Goal: Navigation & Orientation: Find specific page/section

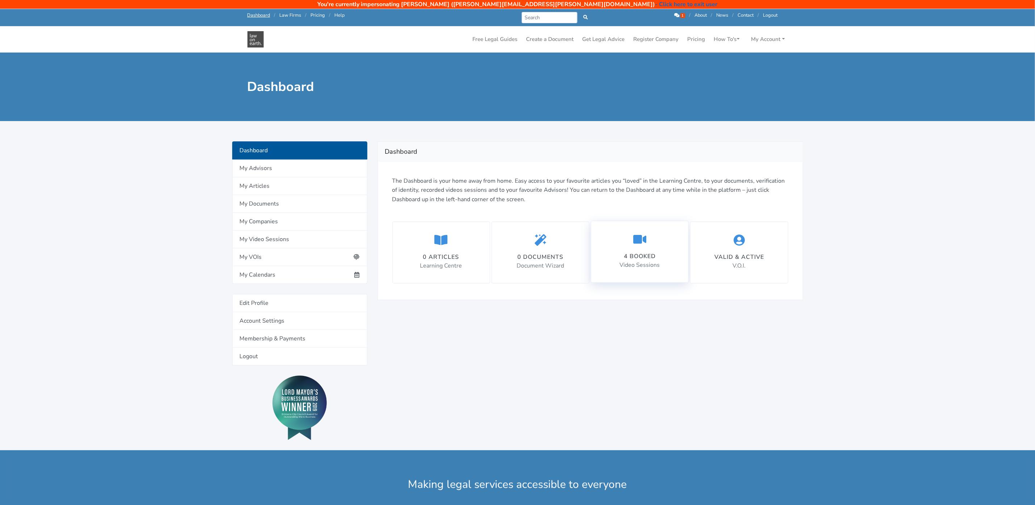
click at [644, 239] on icon at bounding box center [639, 239] width 13 height 12
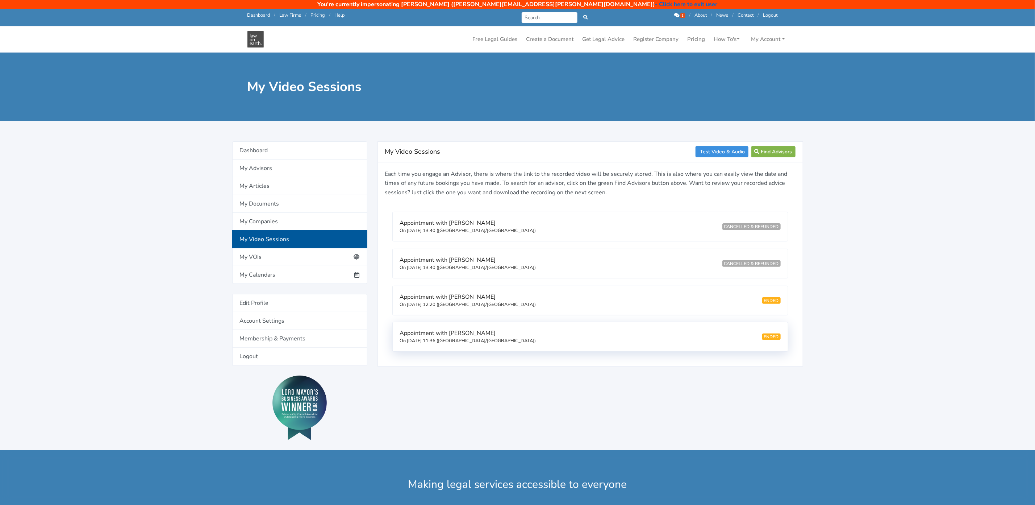
click at [445, 342] on small "On 11/09/2025 11:36 (Australia/Brisbane)" at bounding box center [468, 340] width 136 height 7
click at [675, 13] on icon at bounding box center [676, 15] width 5 height 5
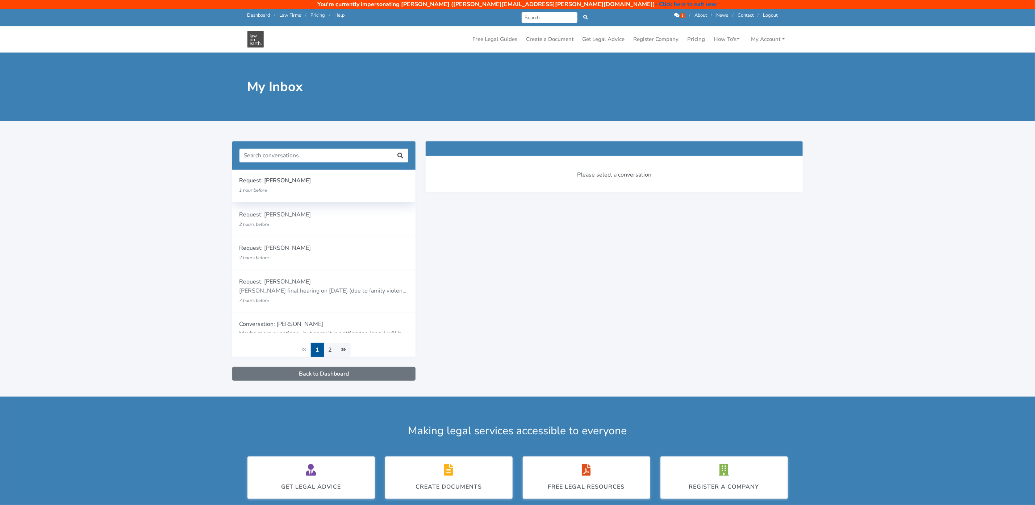
click at [271, 189] on p "1 hour before" at bounding box center [308, 189] width 139 height 9
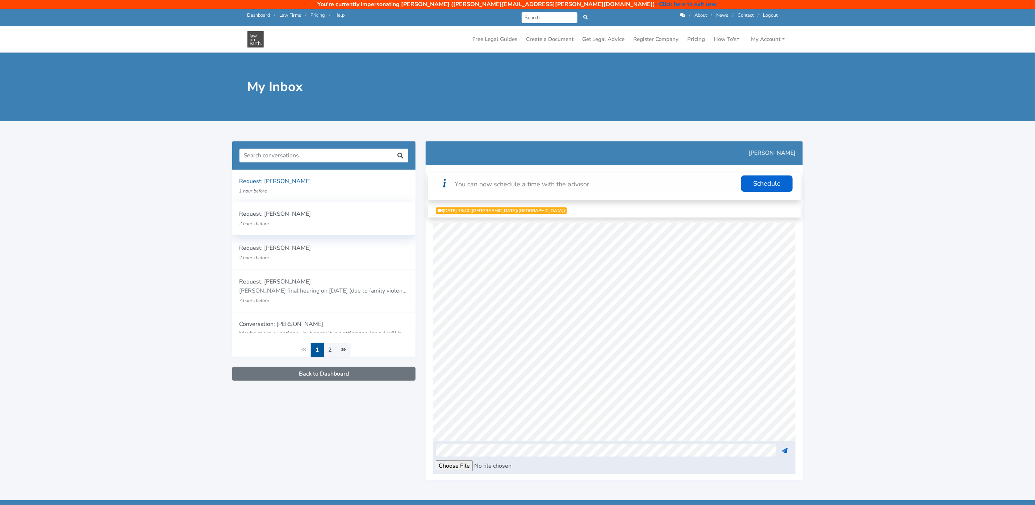
click at [290, 223] on p "2 hours before" at bounding box center [308, 223] width 139 height 9
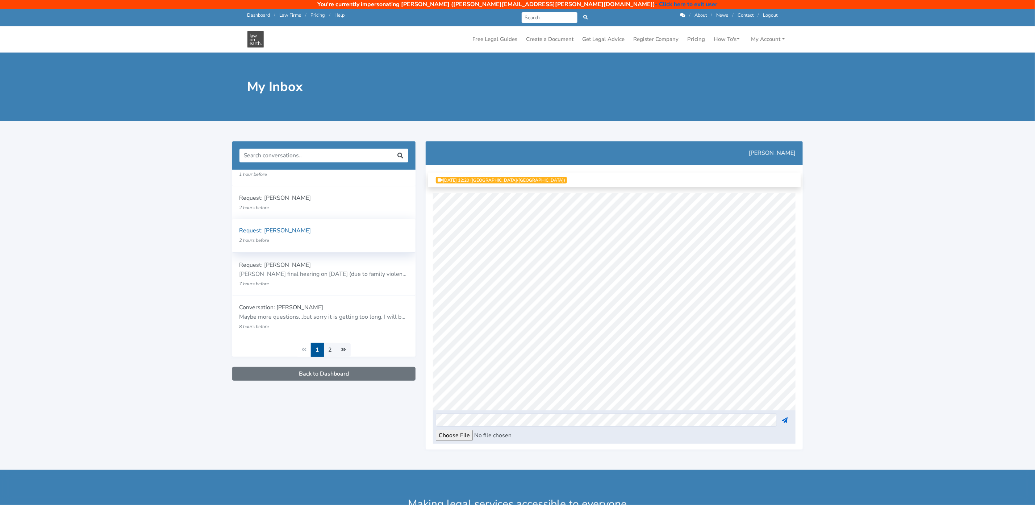
scroll to position [23, 0]
click at [768, 38] on link "My Account" at bounding box center [767, 39] width 39 height 14
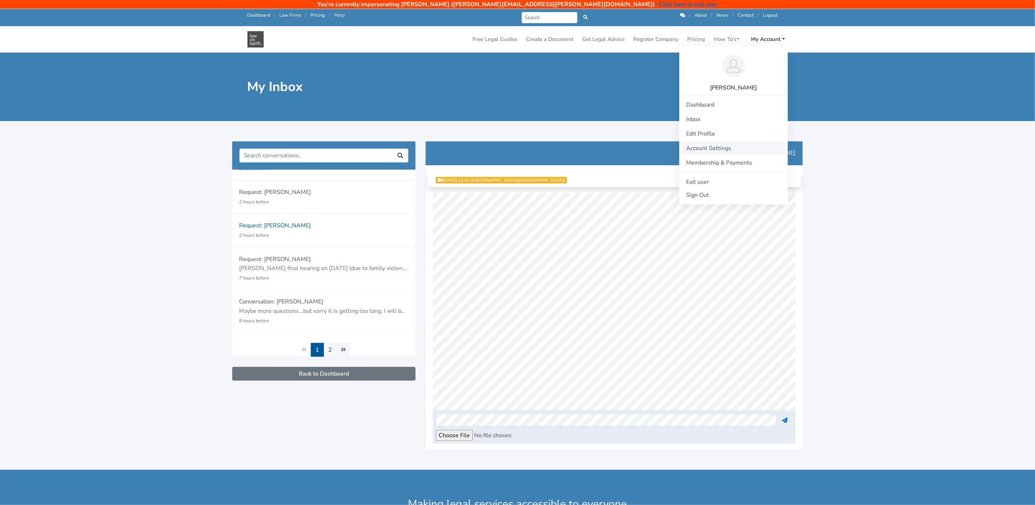
click at [702, 149] on link "Account Settings" at bounding box center [733, 148] width 103 height 13
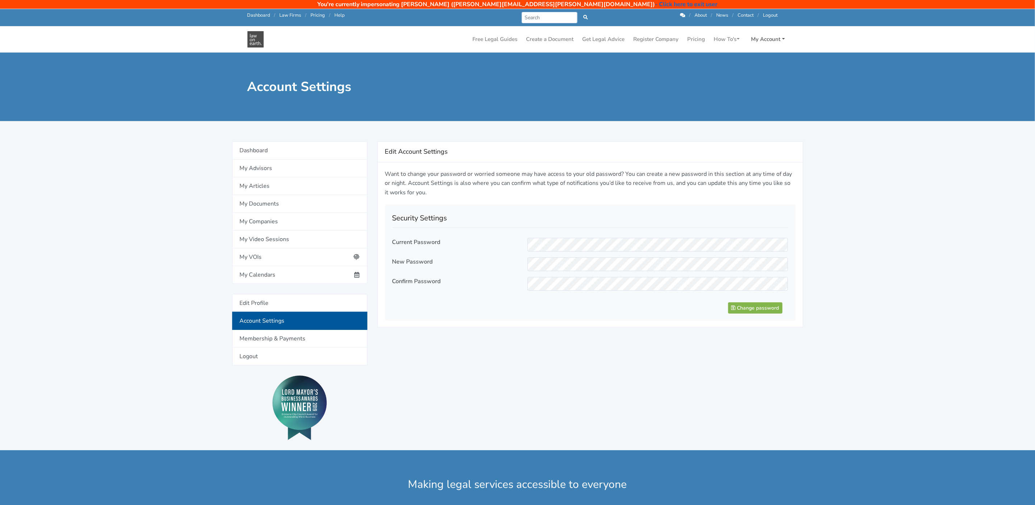
click at [765, 38] on link "My Account" at bounding box center [767, 39] width 39 height 14
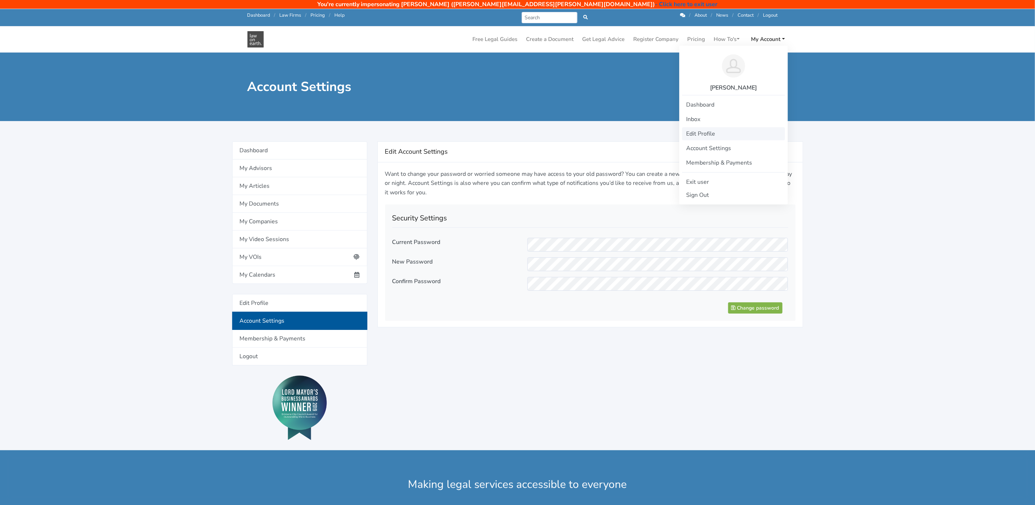
click at [708, 131] on link "Edit Profile" at bounding box center [733, 133] width 103 height 13
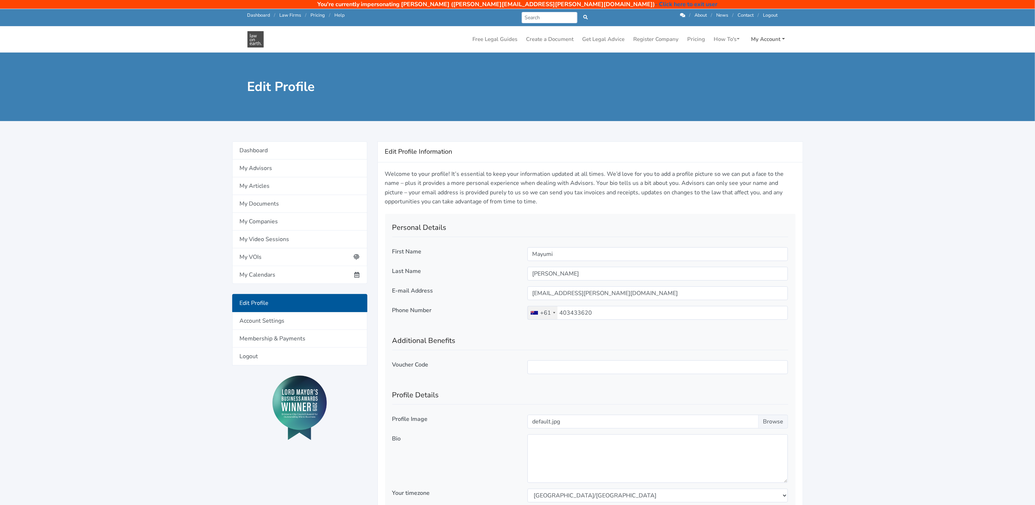
click at [769, 39] on link "My Account" at bounding box center [767, 39] width 39 height 14
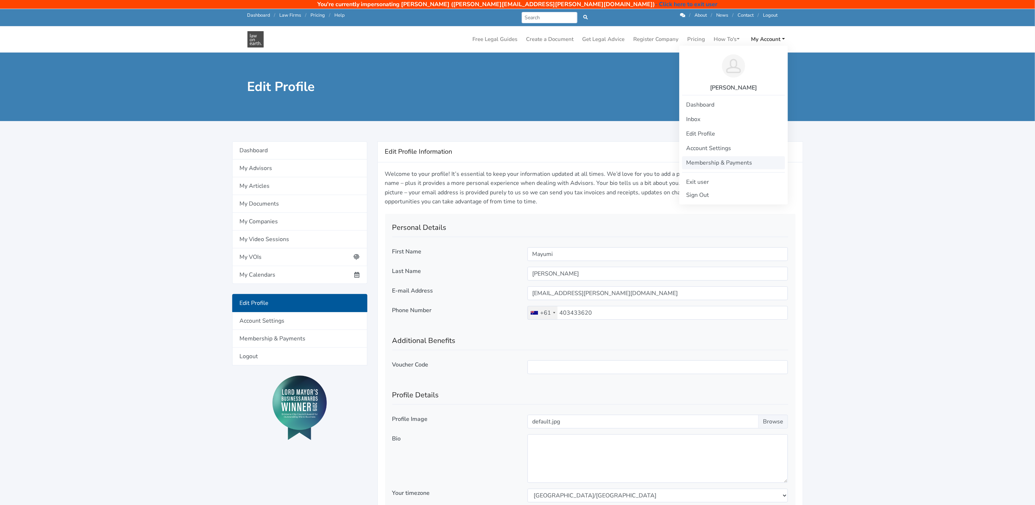
click at [708, 159] on link "Membership & Payments" at bounding box center [733, 162] width 103 height 13
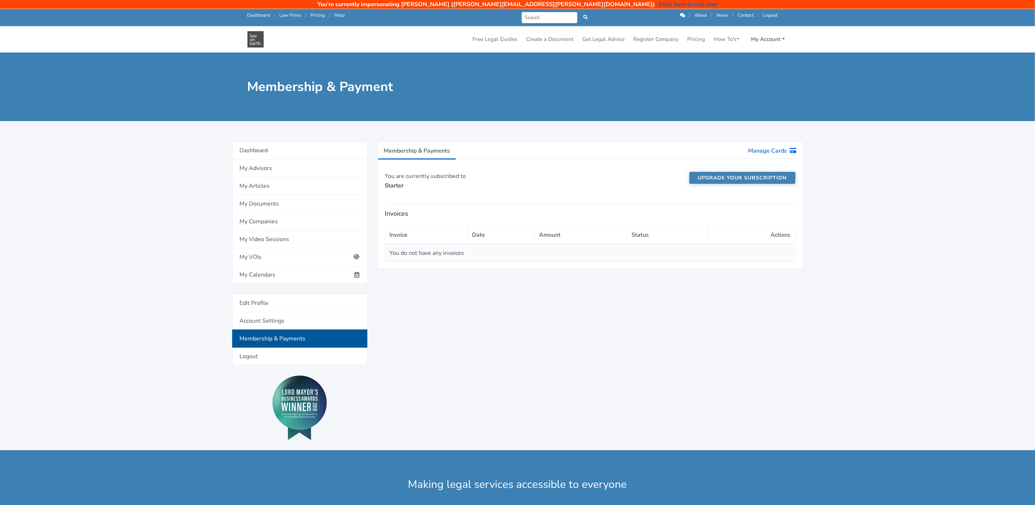
click at [766, 39] on link "My Account" at bounding box center [767, 39] width 39 height 14
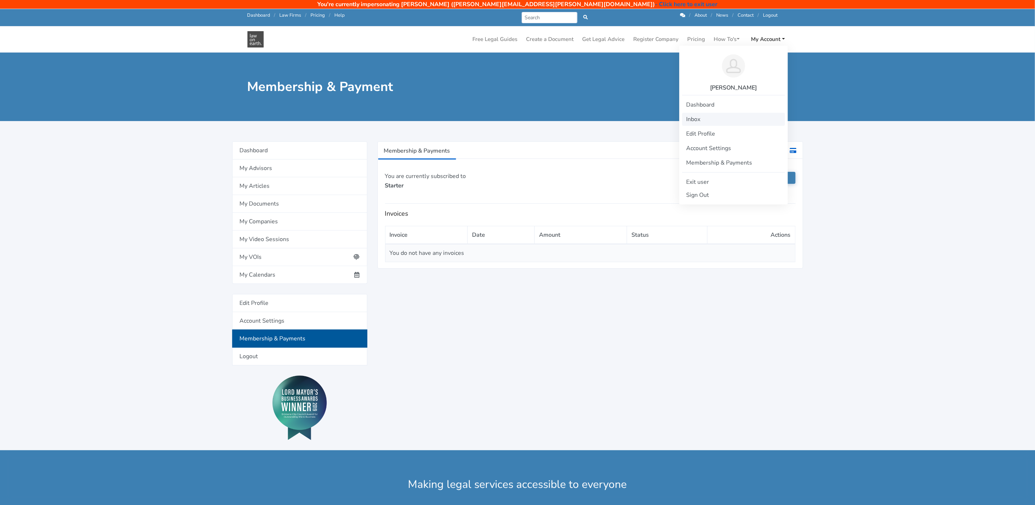
click at [690, 119] on link "Inbox" at bounding box center [733, 119] width 103 height 13
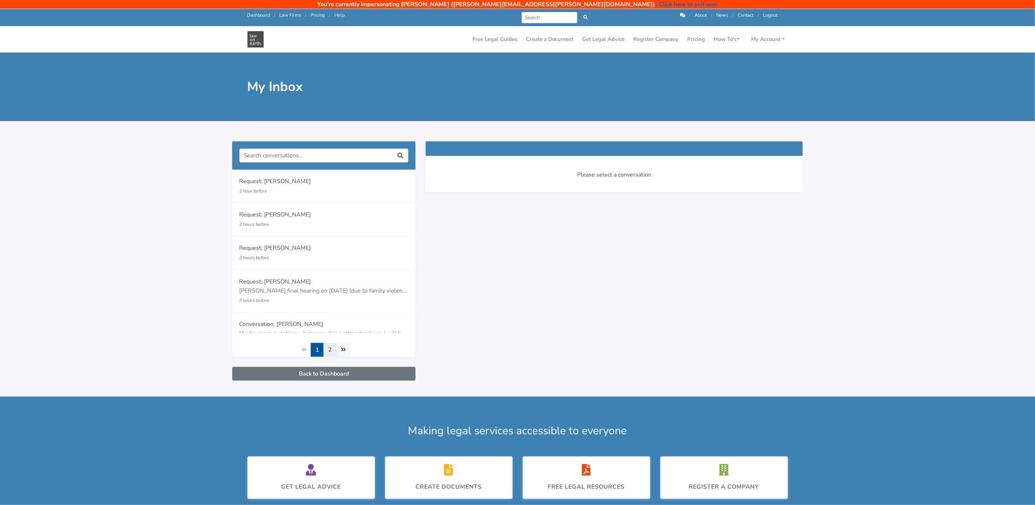
click at [329, 351] on link "2" at bounding box center [329, 350] width 13 height 14
click at [301, 187] on p "Hi, Hayder. I would like to ask for your legal advice. Could you please let me …" at bounding box center [323, 189] width 169 height 9
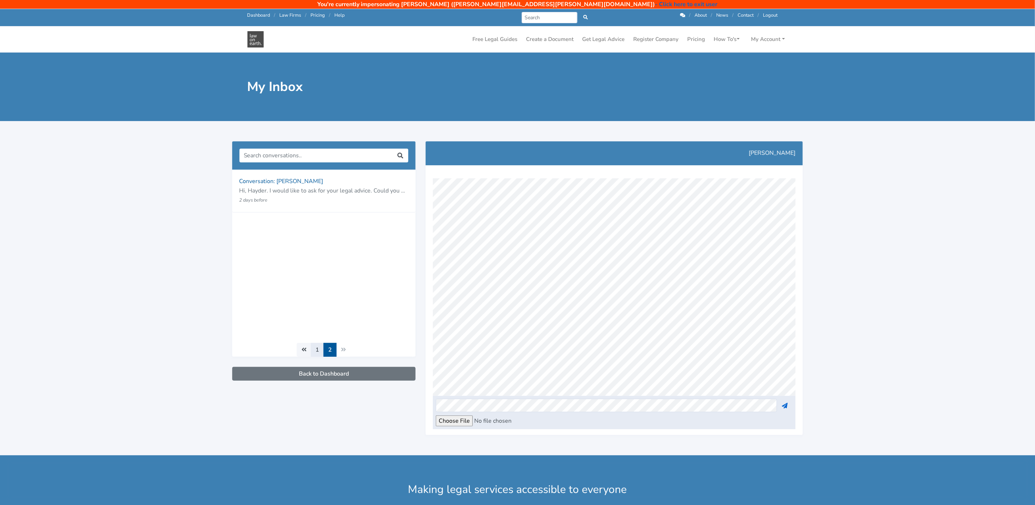
click at [313, 350] on link "1" at bounding box center [317, 350] width 13 height 14
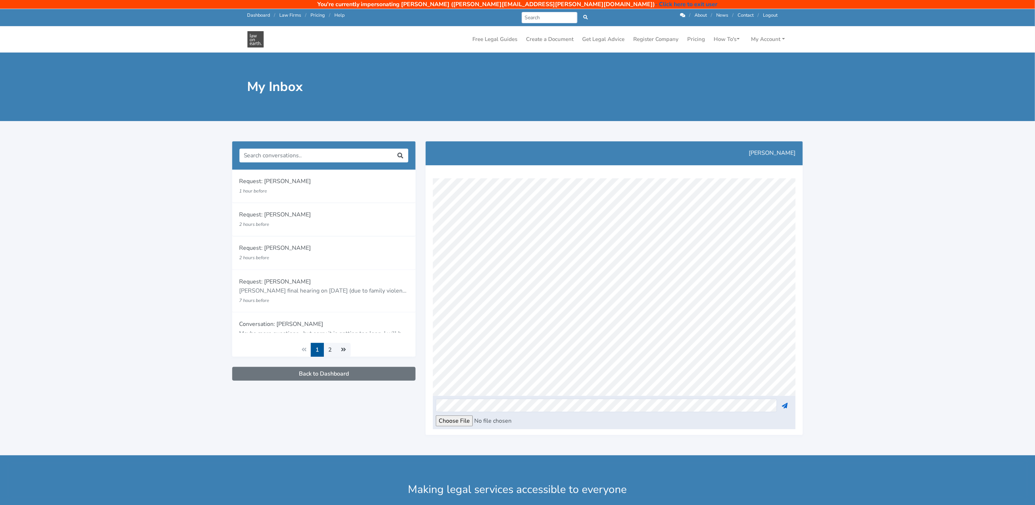
click at [164, 281] on main "My Inbox Hayder Shkara 1 2" at bounding box center [517, 254] width 1035 height 402
click at [246, 18] on div "Call us: [PHONE_NUMBER] Dashboard / Law Firms / Pricing / Help" at bounding box center [377, 17] width 270 height 11
click at [255, 16] on link "Dashboard" at bounding box center [258, 15] width 23 height 7
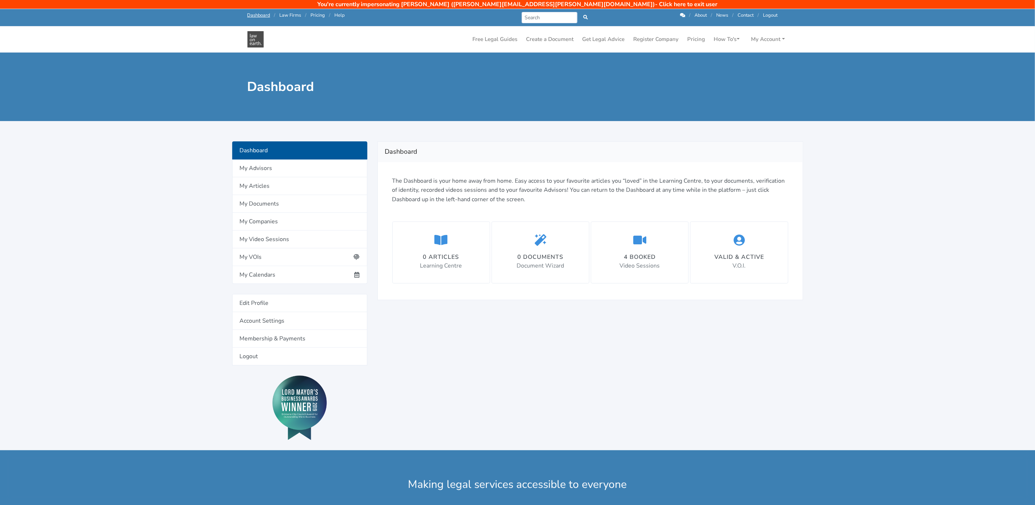
click at [655, 1] on link "- Click here to exit user" at bounding box center [686, 4] width 62 height 8
